Goal: Transaction & Acquisition: Purchase product/service

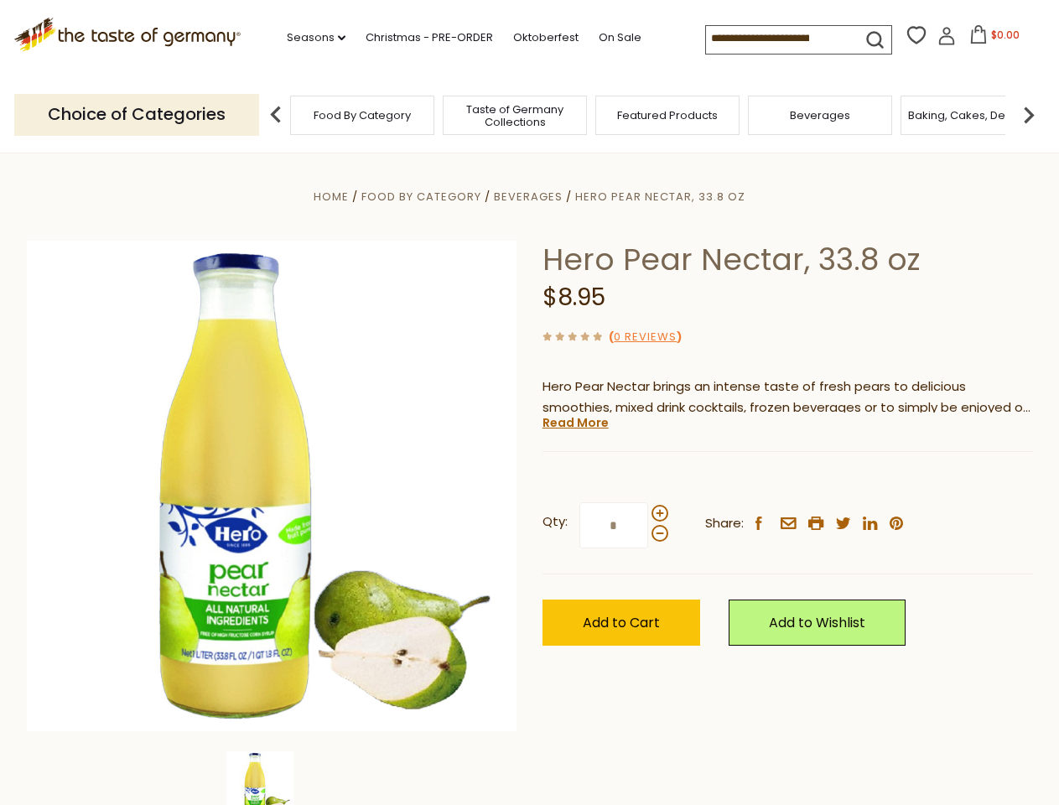
click at [529, 403] on div "Home Food By Category [GEOGRAPHIC_DATA] Hero Pear Nectar, 33.8 oz Hero Pear Nec…" at bounding box center [530, 509] width 1032 height 646
click at [310, 38] on link "Seasons dropdown_arrow" at bounding box center [316, 38] width 59 height 18
click at [778, 39] on input at bounding box center [777, 37] width 142 height 23
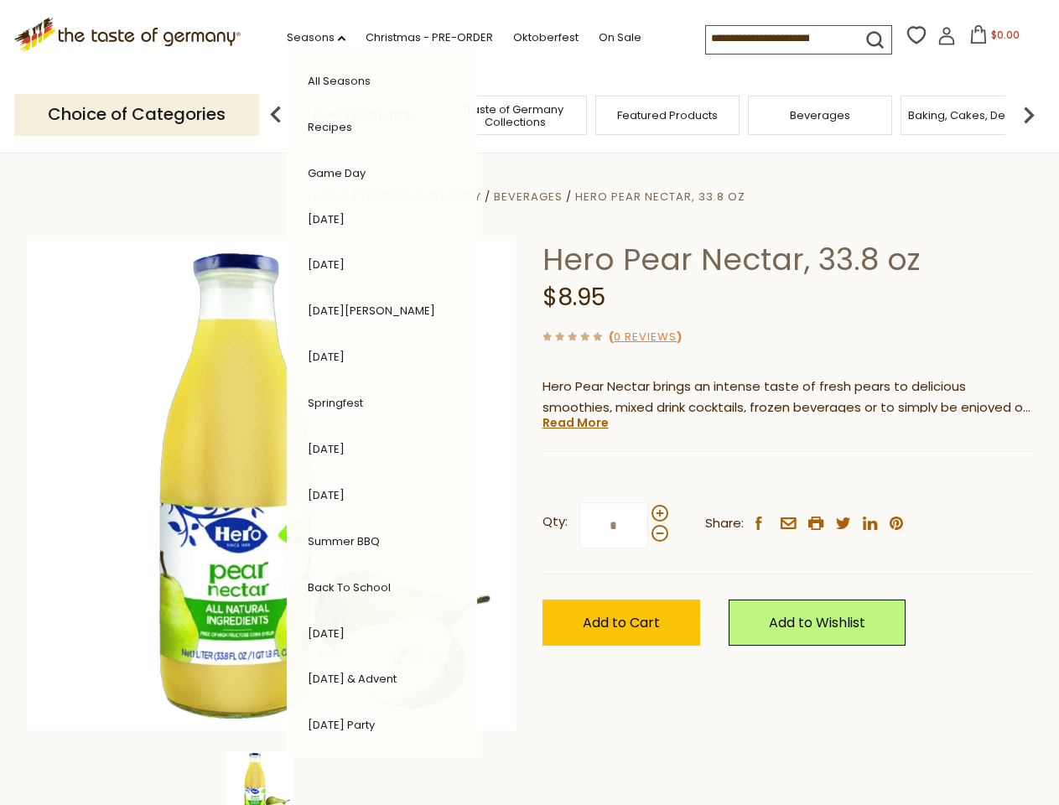
click at [992, 39] on span "$0.00" at bounding box center [1006, 35] width 29 height 14
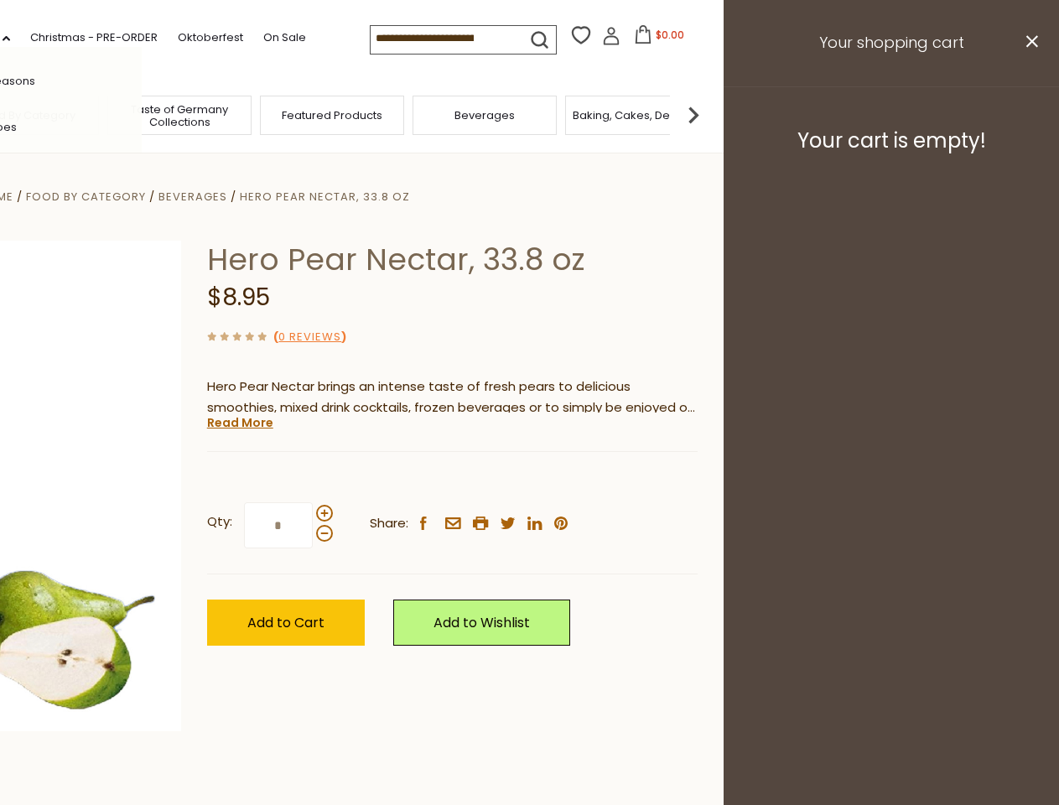
click at [142, 114] on div "All Seasons Recipes Game Day [DATE] [DATE] [DATE][PERSON_NAME] [DATE] Springfes…" at bounding box center [46, 402] width 190 height 711
click at [1029, 114] on footer "Your cart is empty!" at bounding box center [892, 140] width 336 height 108
click at [529, 479] on div "Qty: * Share: facebook email printer twitter linkedin pinterest" at bounding box center [452, 525] width 491 height 97
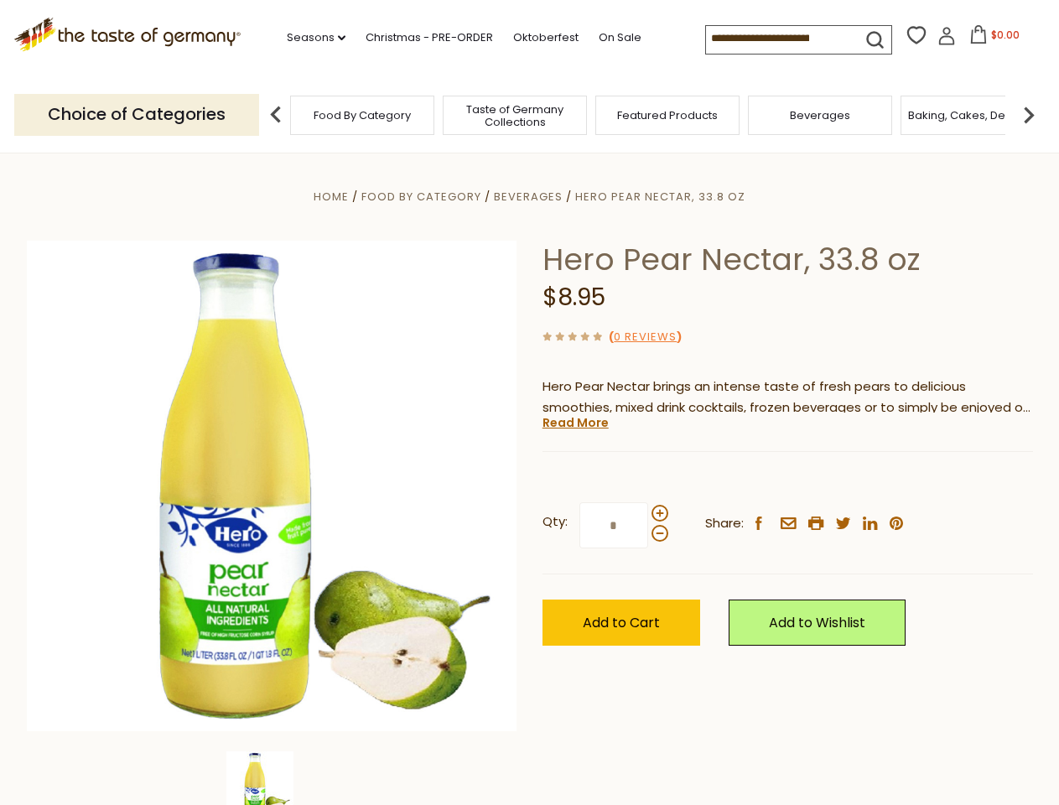
click at [272, 778] on div "Home Food By Category [GEOGRAPHIC_DATA] Hero Pear Nectar, 33.8 oz Hero Pear Nec…" at bounding box center [530, 509] width 1032 height 646
click at [272, 778] on img at bounding box center [259, 785] width 67 height 67
click at [575, 423] on link "Read More" at bounding box center [576, 422] width 66 height 17
